Goal: Task Accomplishment & Management: Manage account settings

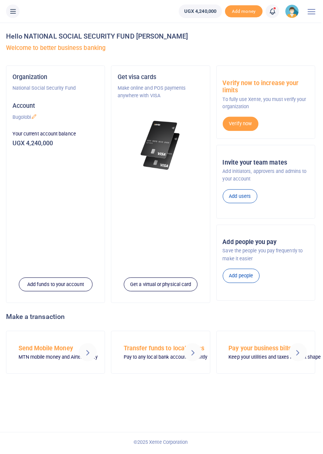
click at [278, 11] on icon at bounding box center [274, 11] width 8 height 8
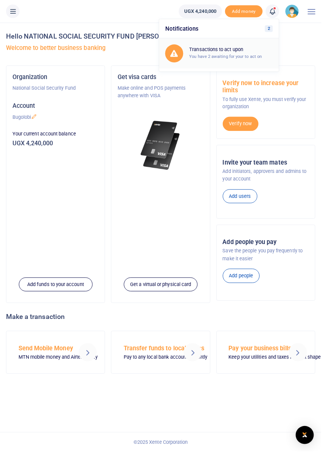
click at [248, 51] on h6 "Transactions to act upon" at bounding box center [232, 50] width 84 height 6
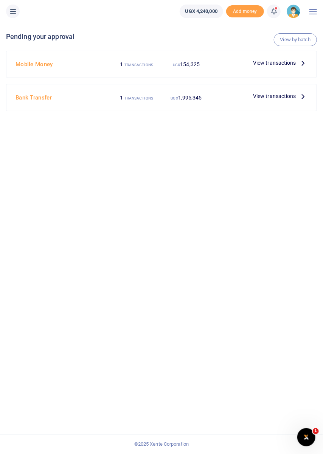
click at [306, 93] on icon at bounding box center [303, 96] width 8 height 8
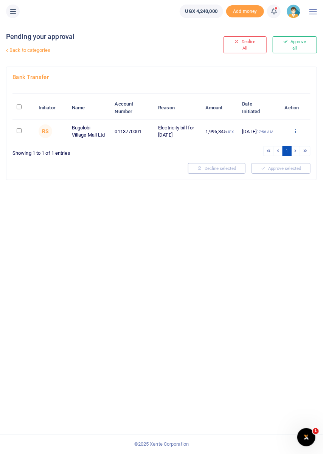
click at [295, 129] on icon at bounding box center [295, 130] width 5 height 5
click at [269, 140] on link "Approve" at bounding box center [268, 143] width 60 height 11
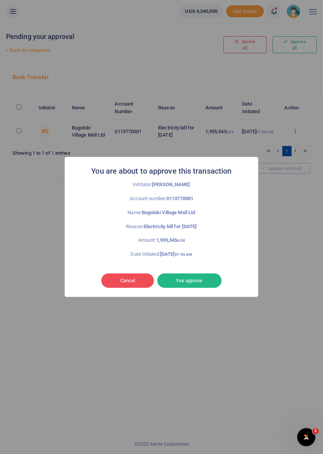
click at [191, 278] on button "Yes approve" at bounding box center [189, 280] width 64 height 14
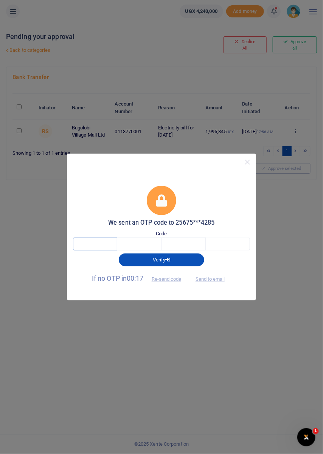
click at [109, 246] on input "text" at bounding box center [95, 244] width 44 height 13
type input "1"
type input "7"
type input "5"
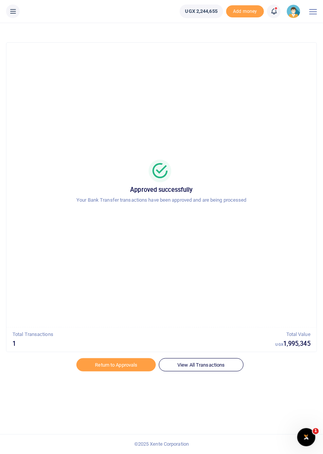
click at [278, 13] on icon at bounding box center [274, 11] width 8 height 8
click at [243, 51] on h6 "Transactions to act upon" at bounding box center [232, 50] width 84 height 6
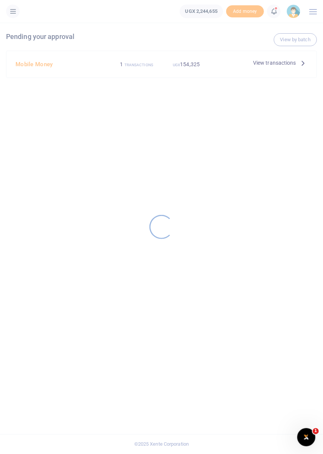
click at [301, 61] on div at bounding box center [161, 227] width 323 height 454
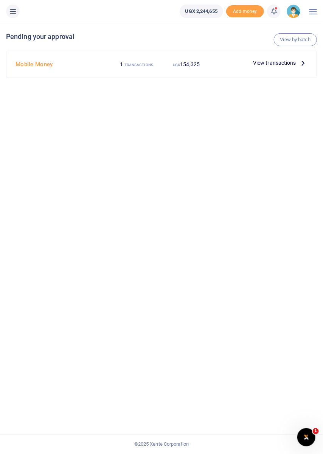
click at [304, 61] on div at bounding box center [161, 227] width 323 height 454
click at [306, 62] on icon at bounding box center [303, 63] width 8 height 8
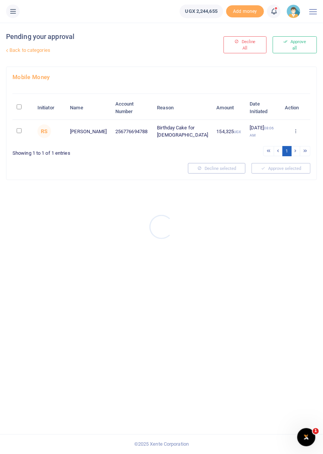
click at [296, 130] on div at bounding box center [161, 227] width 323 height 454
click at [296, 131] on icon at bounding box center [295, 130] width 5 height 5
click at [270, 141] on link "Approve" at bounding box center [268, 143] width 60 height 11
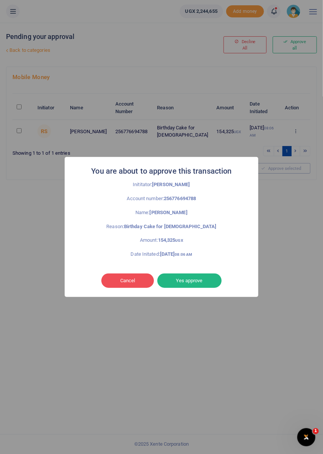
click at [193, 284] on button "Yes approve" at bounding box center [189, 280] width 64 height 14
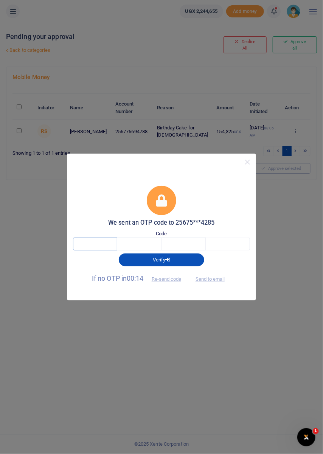
click at [102, 248] on input "text" at bounding box center [95, 244] width 44 height 13
type input "3"
type input "7"
type input "5"
type input "9"
